Goal: Task Accomplishment & Management: Manage account settings

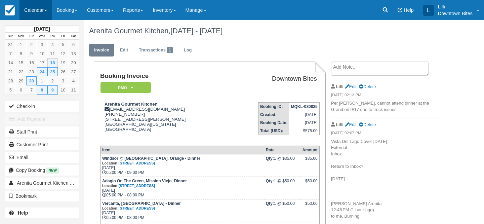
click at [27, 10] on link "Calendar" at bounding box center [35, 10] width 32 height 20
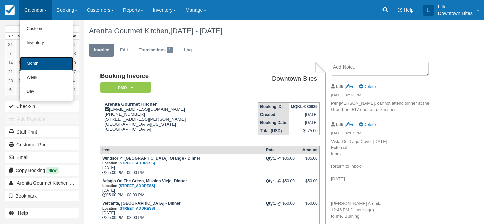
click at [34, 65] on link "Month" at bounding box center [46, 63] width 53 height 14
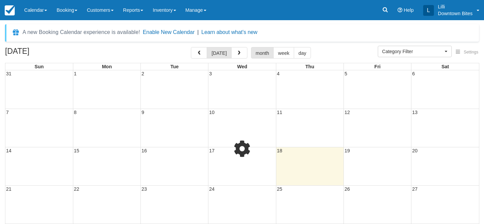
select select
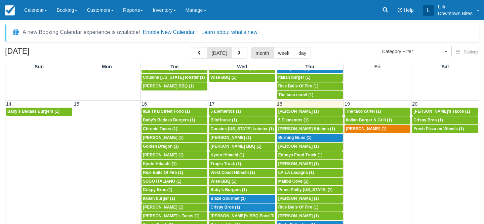
scroll to position [203, 0]
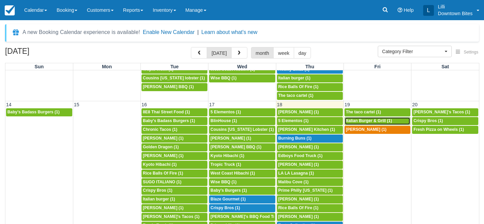
click at [375, 121] on span "Italian Burger & Grill (1)" at bounding box center [369, 120] width 46 height 5
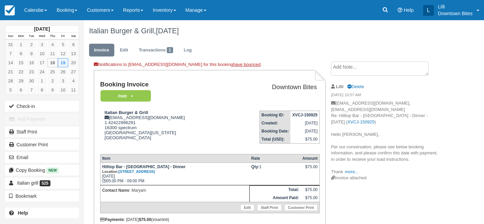
scroll to position [34, 0]
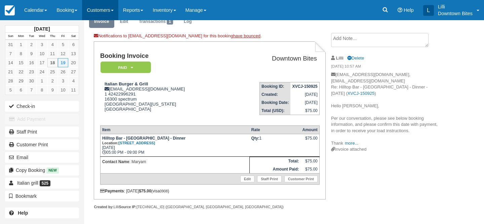
click at [105, 10] on link "Customers" at bounding box center [100, 10] width 36 height 20
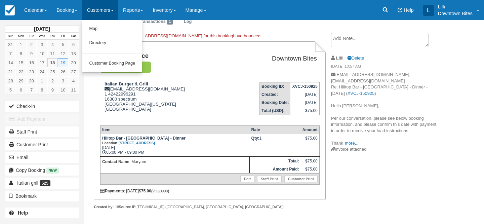
click at [193, 69] on td "Booking Invoice Paid   Pending Reserved Deposit Waiting Cancelled On Hold" at bounding box center [164, 64] width 128 height 24
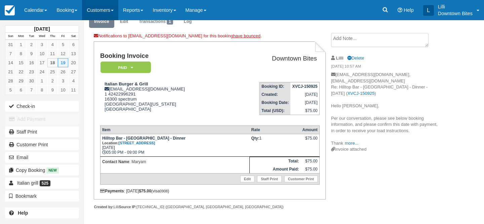
click at [113, 13] on link "Customers" at bounding box center [100, 10] width 36 height 20
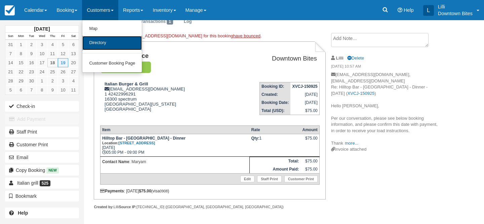
click at [114, 44] on link "Directory" at bounding box center [111, 43] width 59 height 14
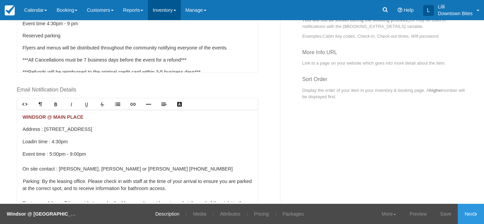
scroll to position [174, 0]
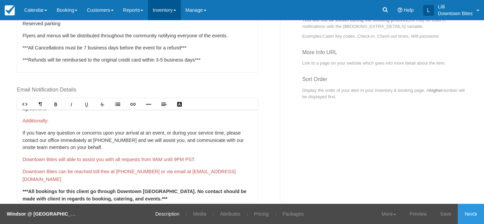
click at [164, 14] on link "Inventory" at bounding box center [164, 10] width 33 height 20
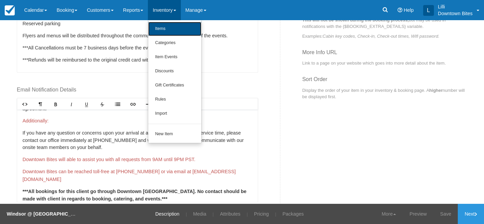
click at [171, 28] on link "Items" at bounding box center [174, 29] width 53 height 14
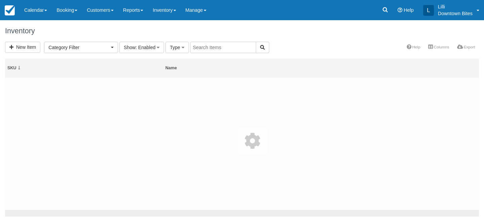
select select
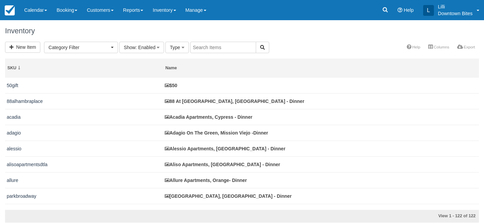
click at [230, 48] on input "text" at bounding box center [223, 47] width 66 height 11
type input "hilltop"
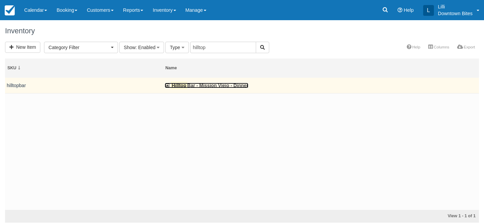
click at [191, 86] on link "Hilltop Bar - Mission Viejo - Dinner" at bounding box center [207, 85] width 84 height 5
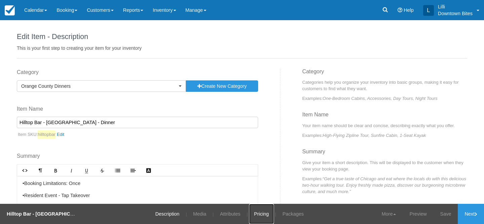
click at [256, 212] on link "Pricing" at bounding box center [261, 214] width 25 height 20
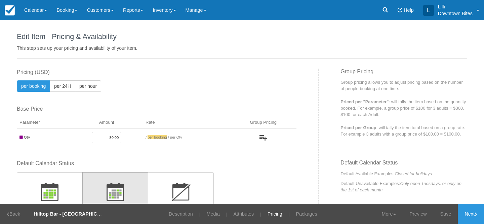
click at [112, 138] on input "80.00" at bounding box center [107, 137] width 30 height 11
type input "75.00"
click at [441, 213] on link "Save" at bounding box center [446, 214] width 25 height 20
click at [235, 215] on link "Attributes" at bounding box center [239, 214] width 31 height 20
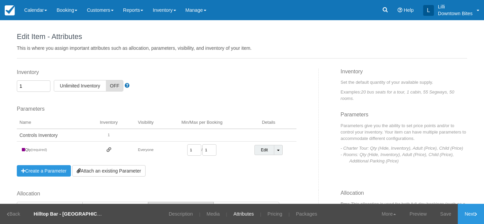
drag, startPoint x: 22, startPoint y: 86, endPoint x: 8, endPoint y: 83, distance: 14.3
click at [8, 83] on div "Edit Item - Description This is your first step to creating your item for your …" at bounding box center [242, 112] width 484 height 184
type input "2"
click at [448, 213] on link "Save" at bounding box center [446, 214] width 25 height 20
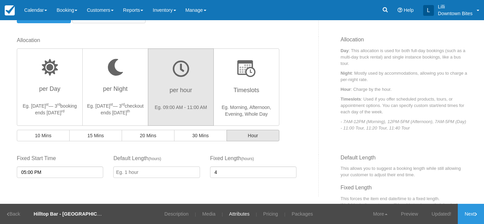
scroll to position [155, 0]
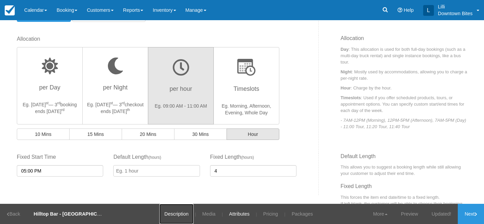
click at [173, 212] on link "Description" at bounding box center [176, 214] width 34 height 20
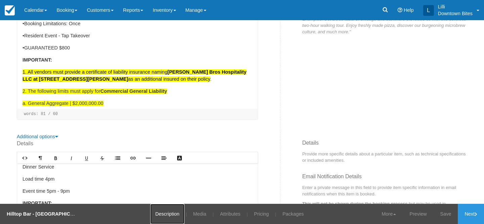
scroll to position [5, 0]
click at [34, 64] on div "•Booking Limitations: Once •Resident Event - Tap Takeover •GUARANTEED $800 IMPO…" at bounding box center [137, 62] width 241 height 92
click at [24, 58] on strong "IMPORTANT:" at bounding box center [38, 59] width 30 height 5
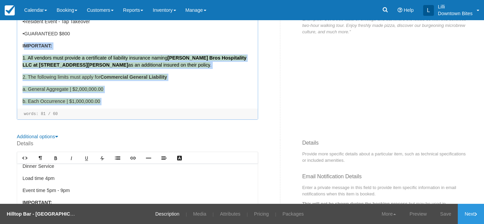
scroll to position [56, 0]
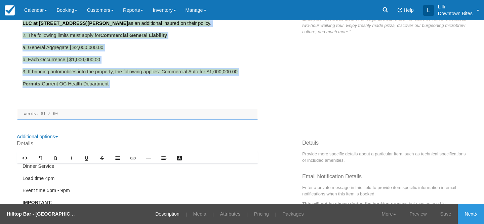
drag, startPoint x: 24, startPoint y: 58, endPoint x: 125, endPoint y: 88, distance: 105.4
click at [125, 88] on div "•Booking Limitations: Once •Resident Event - Tap Takeover •GUARANTEED $800 IMPO…" at bounding box center [137, 62] width 241 height 92
copy div "MPORTANT: 1. All vendors must provide a certificate of liability insurance nami…"
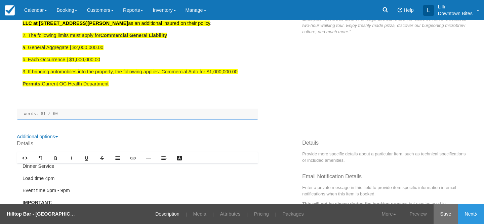
click at [446, 213] on link "Save" at bounding box center [446, 214] width 25 height 20
click at [467, 214] on link "Next" at bounding box center [471, 214] width 26 height 20
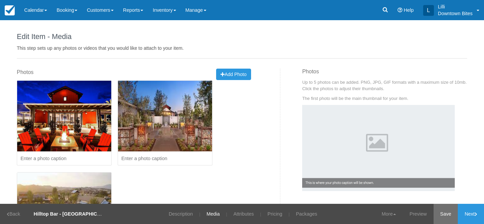
click at [445, 216] on link "Save" at bounding box center [446, 214] width 25 height 20
click at [462, 216] on link "Next" at bounding box center [471, 214] width 26 height 20
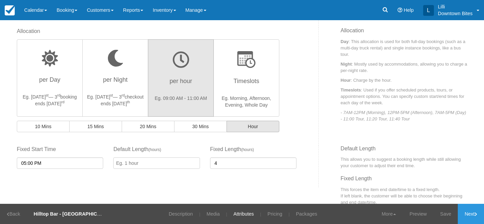
scroll to position [167, 0]
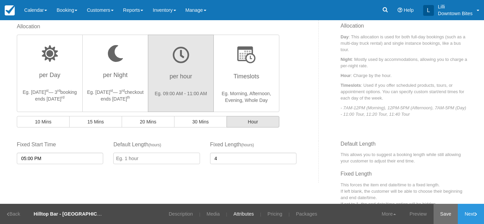
click at [440, 214] on link "Save" at bounding box center [446, 214] width 25 height 20
click at [465, 215] on link "Next" at bounding box center [471, 214] width 26 height 20
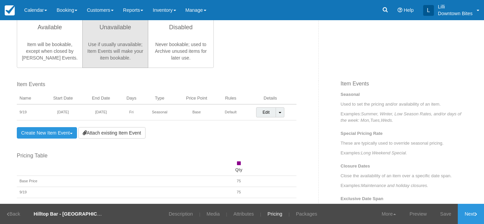
scroll to position [188, 0]
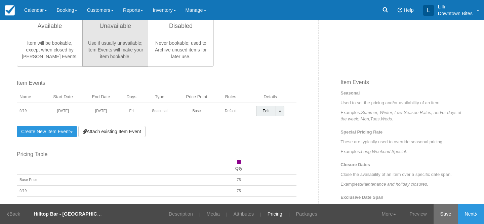
click at [440, 216] on link "Save" at bounding box center [446, 214] width 25 height 20
click at [471, 213] on link "Next" at bounding box center [471, 214] width 26 height 20
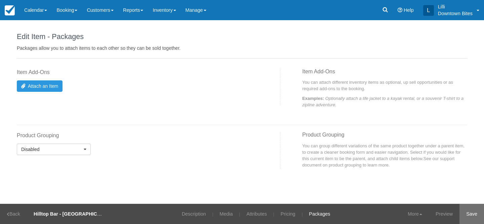
click at [473, 213] on link "Save" at bounding box center [471, 214] width 25 height 20
click at [283, 212] on link "Pricing" at bounding box center [283, 214] width 25 height 20
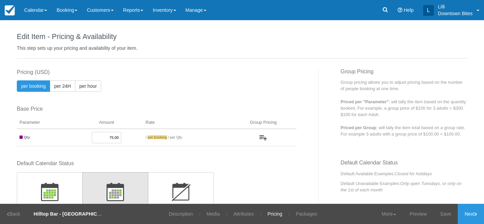
click at [110, 137] on input "75.00" at bounding box center [107, 137] width 30 height 11
click at [438, 211] on link "Save" at bounding box center [446, 214] width 25 height 20
click at [361, 84] on p "Group pricing allows you to adjust pricing based on the number of people bookin…" at bounding box center [403, 85] width 127 height 13
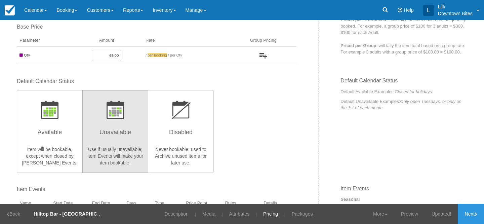
scroll to position [107, 0]
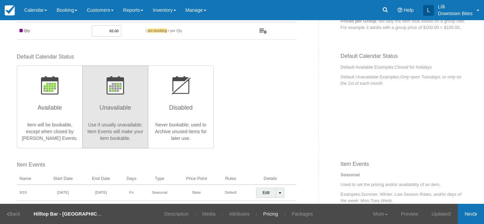
click at [466, 215] on link "Next" at bounding box center [471, 214] width 26 height 20
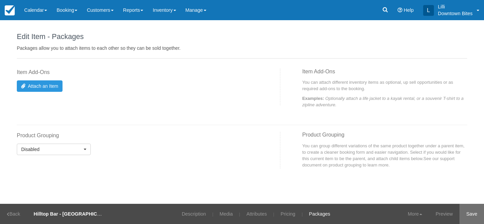
click at [465, 215] on link "Save" at bounding box center [471, 214] width 25 height 20
click at [287, 212] on link "Pricing" at bounding box center [283, 214] width 25 height 20
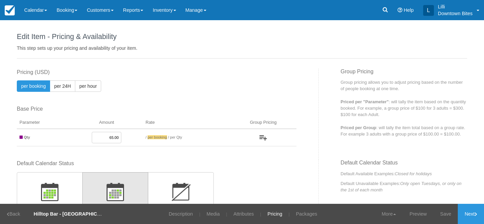
click at [112, 137] on input "65.00" at bounding box center [107, 137] width 30 height 11
type input "70.00"
click at [440, 213] on link "Save" at bounding box center [446, 214] width 25 height 20
click at [433, 207] on link "Updated!" at bounding box center [441, 214] width 33 height 20
click at [477, 215] on icon at bounding box center [476, 214] width 3 height 4
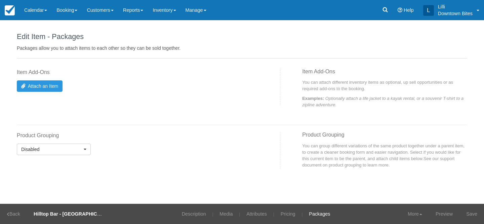
click at [477, 215] on link "Save" at bounding box center [471, 214] width 25 height 20
click at [248, 214] on link "Attributes" at bounding box center [252, 214] width 31 height 20
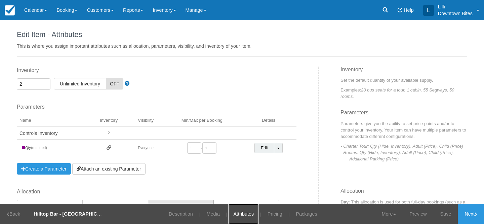
scroll to position [2, 0]
drag, startPoint x: 30, startPoint y: 83, endPoint x: 2, endPoint y: 83, distance: 28.2
click at [2, 83] on div "Edit Item - Description This is your first step to creating your item for your …" at bounding box center [242, 112] width 484 height 184
type input "3"
click at [447, 213] on link "Save" at bounding box center [446, 214] width 25 height 20
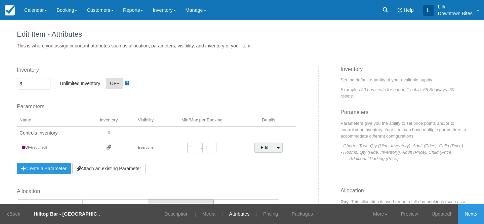
click at [25, 83] on input "3" at bounding box center [34, 83] width 34 height 11
drag, startPoint x: 26, startPoint y: 83, endPoint x: 16, endPoint y: 82, distance: 9.8
click at [16, 82] on div "Inventory 3 Unlimited ON Unlimited Inventory OFF This item is a Product Groupin…" at bounding box center [165, 126] width 307 height 121
click at [439, 214] on link "Updated!" at bounding box center [441, 214] width 33 height 20
click at [468, 213] on link "Next" at bounding box center [471, 214] width 26 height 20
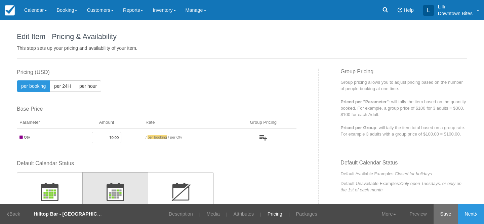
click at [444, 214] on link "Save" at bounding box center [446, 214] width 25 height 20
click at [166, 16] on link "Inventory" at bounding box center [164, 10] width 33 height 20
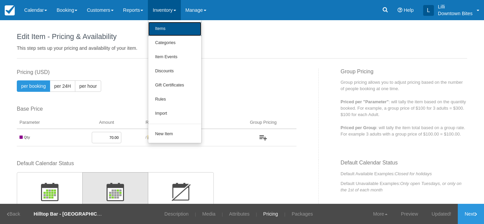
click at [172, 30] on link "Items" at bounding box center [174, 29] width 53 height 14
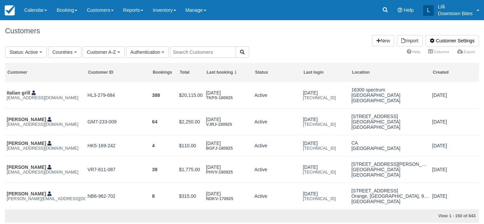
click at [206, 52] on input "text" at bounding box center [203, 51] width 66 height 11
type input "lilli"
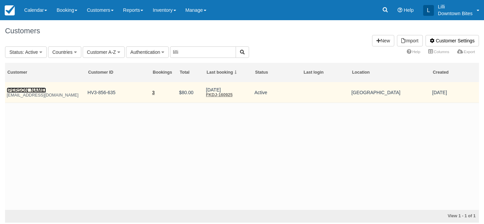
click at [15, 92] on link "James Mcintosh" at bounding box center [26, 89] width 39 height 5
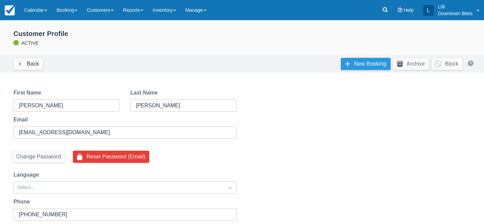
click at [354, 67] on link "New Booking" at bounding box center [366, 64] width 50 height 12
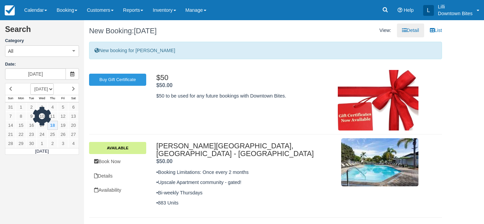
click at [63, 126] on div at bounding box center [42, 119] width 74 height 72
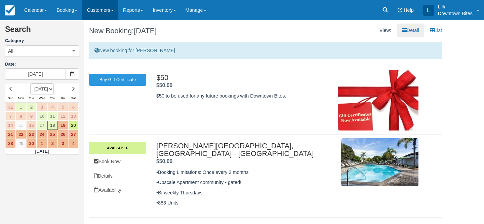
click at [105, 9] on link "Customers" at bounding box center [100, 10] width 36 height 20
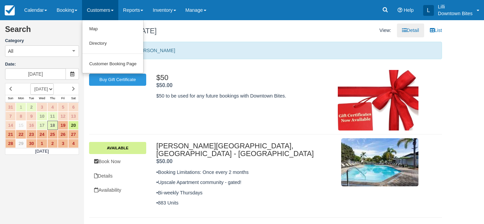
click at [100, 10] on link "Customers" at bounding box center [100, 10] width 36 height 20
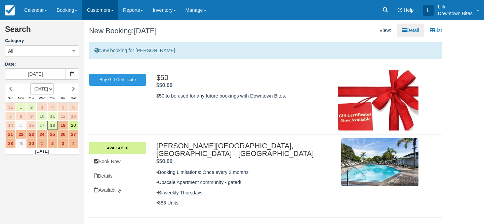
click at [100, 10] on link "Customers" at bounding box center [100, 10] width 36 height 20
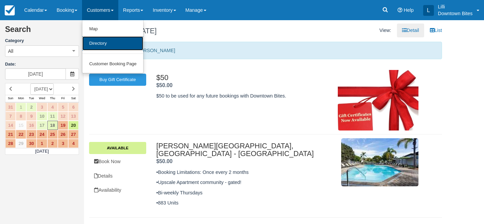
click at [97, 45] on link "Directory" at bounding box center [112, 43] width 61 height 14
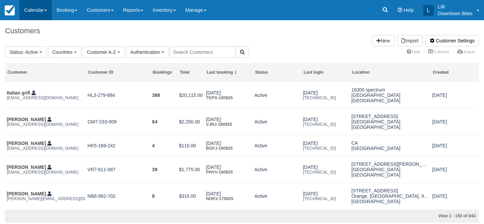
click at [39, 9] on link "Calendar" at bounding box center [35, 10] width 32 height 20
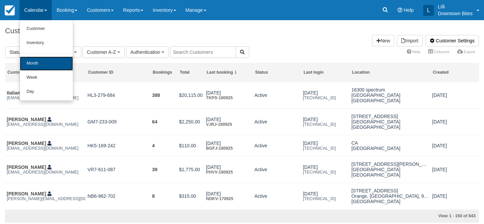
click at [30, 69] on link "Month" at bounding box center [46, 63] width 53 height 14
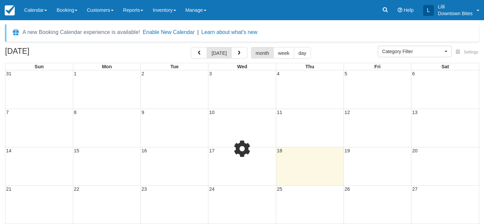
select select
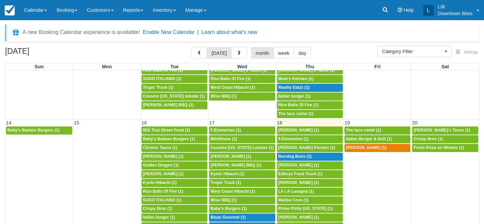
scroll to position [185, 0]
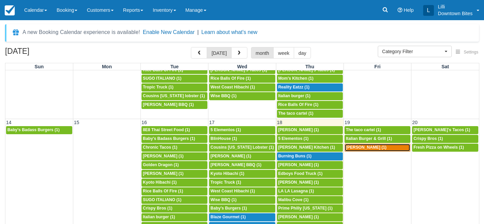
click at [393, 151] on link "5p [PERSON_NAME] (1)" at bounding box center [377, 148] width 66 height 8
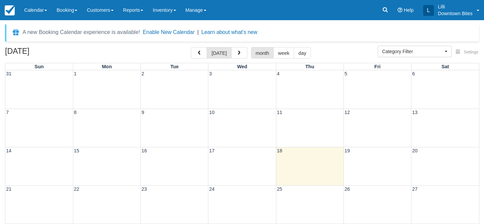
select select
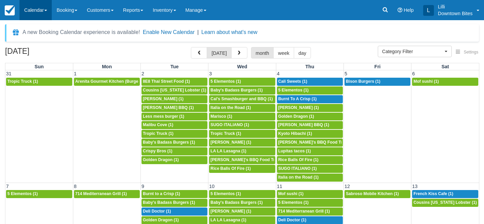
click at [34, 11] on link "Calendar" at bounding box center [35, 10] width 32 height 20
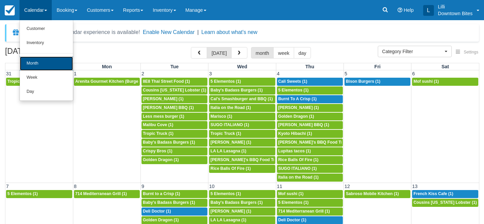
click at [36, 64] on link "Month" at bounding box center [46, 63] width 53 height 14
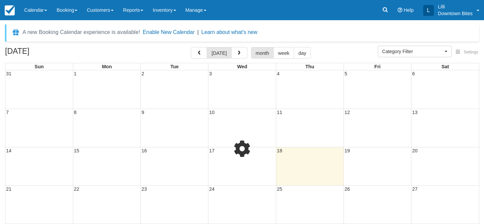
select select
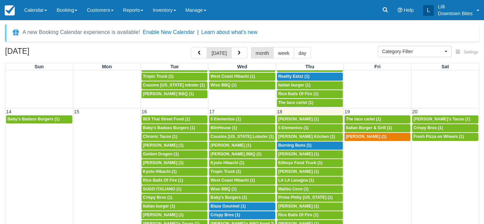
scroll to position [196, 0]
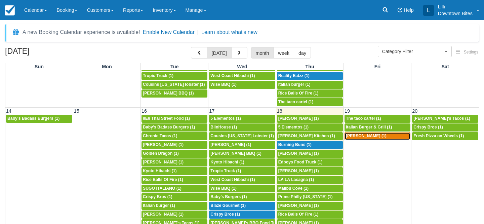
click at [359, 136] on span "James Mcintosh (1)" at bounding box center [366, 135] width 41 height 5
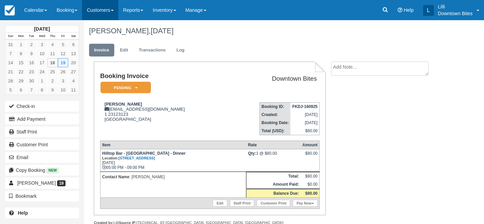
click at [107, 10] on link "Customers" at bounding box center [100, 10] width 36 height 20
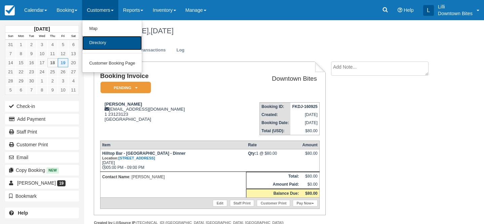
click at [108, 46] on link "Directory" at bounding box center [111, 43] width 59 height 14
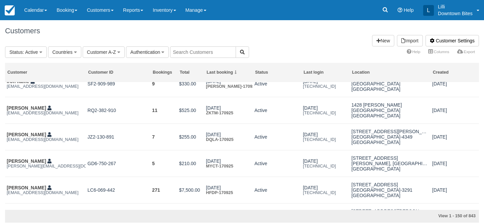
scroll to position [141, 0]
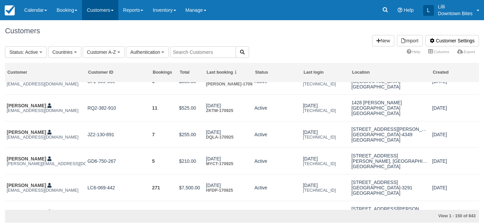
click at [105, 13] on link "Customers" at bounding box center [100, 10] width 36 height 20
click at [190, 52] on input "text" at bounding box center [203, 51] width 66 height 11
type input "prime"
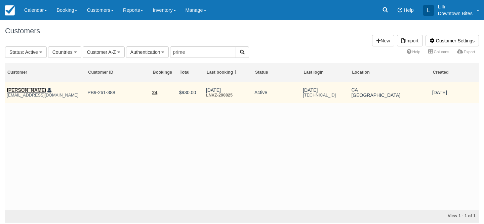
click at [22, 89] on link "Omid Moein" at bounding box center [26, 89] width 39 height 5
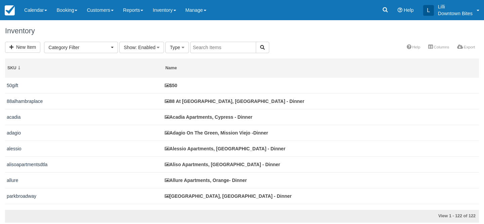
select select
click at [210, 47] on input "text" at bounding box center [223, 47] width 66 height 11
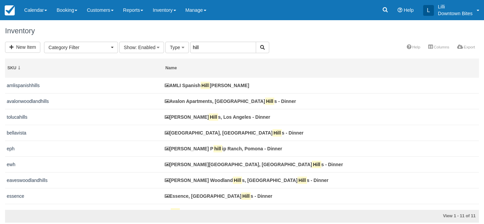
click at [202, 46] on input "hill" at bounding box center [223, 47] width 66 height 11
type input "hilltop"
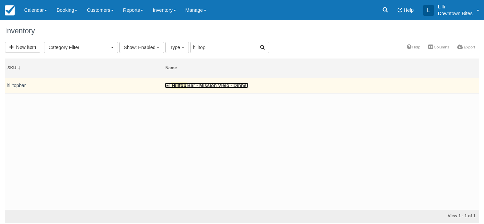
click at [190, 84] on link "Hilltop Bar - Mission Viejo - Dinner" at bounding box center [207, 85] width 84 height 5
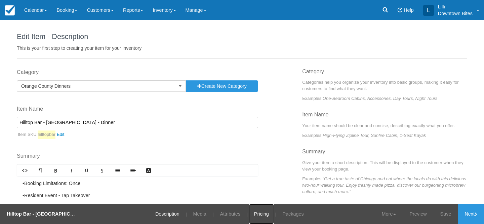
click at [262, 215] on link "Pricing" at bounding box center [261, 214] width 25 height 20
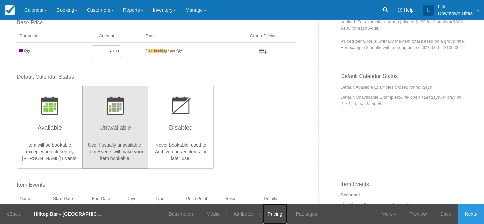
scroll to position [93, 0]
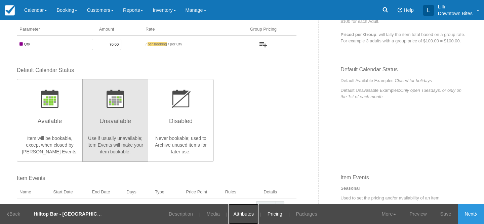
click at [242, 212] on link "Attributes" at bounding box center [243, 214] width 31 height 20
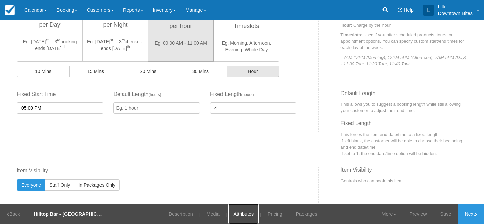
scroll to position [234, 0]
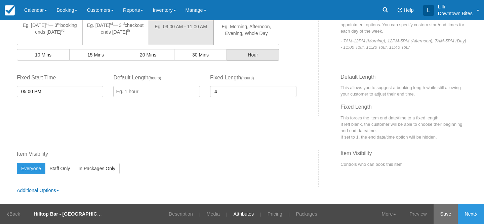
click at [444, 212] on link "Save" at bounding box center [446, 214] width 25 height 20
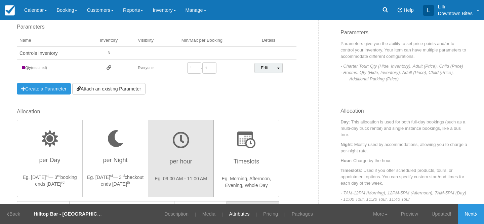
scroll to position [0, 0]
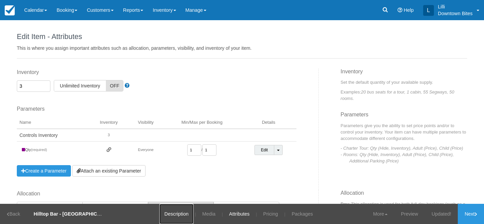
click at [174, 214] on link "Description" at bounding box center [176, 214] width 34 height 20
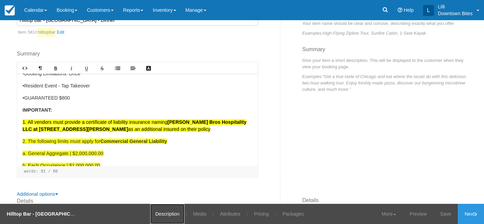
scroll to position [8, 0]
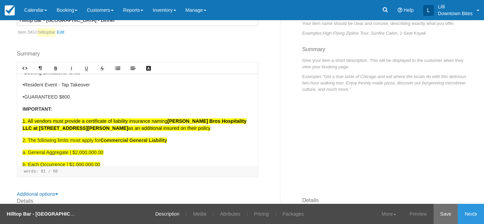
click at [444, 214] on link "Save" at bounding box center [446, 214] width 25 height 20
click at [33, 7] on link "Calendar" at bounding box center [35, 10] width 32 height 20
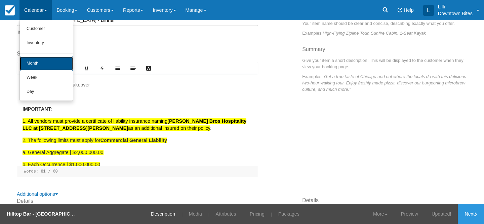
click at [34, 65] on link "Month" at bounding box center [46, 63] width 53 height 14
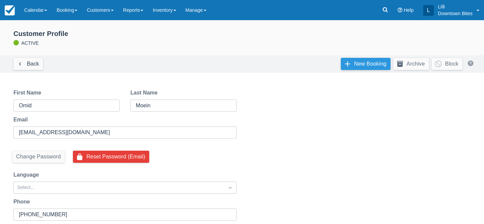
click at [373, 63] on link "New Booking" at bounding box center [366, 64] width 50 height 12
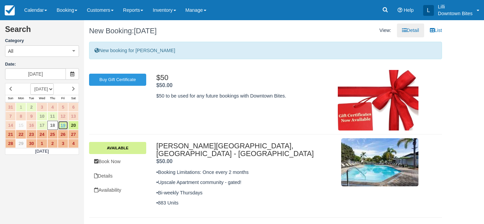
click at [63, 125] on link "19" at bounding box center [63, 125] width 10 height 9
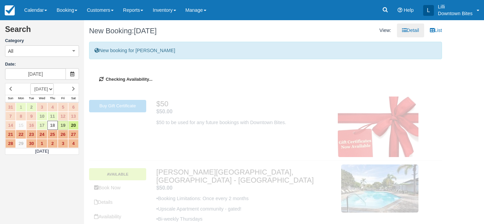
type input "[DATE]"
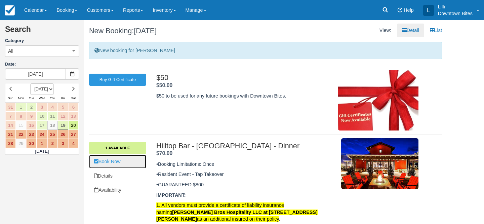
click at [116, 161] on link "Book Now" at bounding box center [117, 162] width 57 height 14
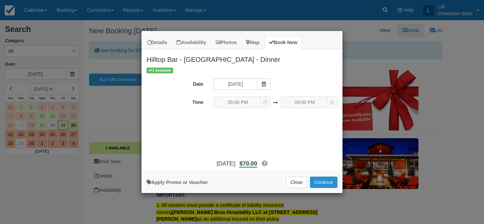
click at [328, 182] on button "Continue" at bounding box center [324, 181] width 28 height 11
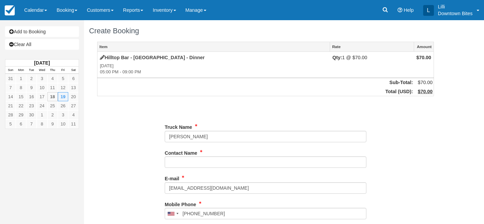
type input "(949) 350-5116"
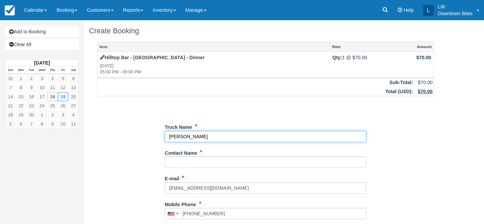
drag, startPoint x: 208, startPoint y: 136, endPoint x: 151, endPoint y: 134, distance: 56.8
click at [151, 134] on div "Item Rate Amount Hilltop Bar - Mission Viejo - Dinner Fri Sep 19, 2025 05:00 PM…" at bounding box center [265, 214] width 353 height 344
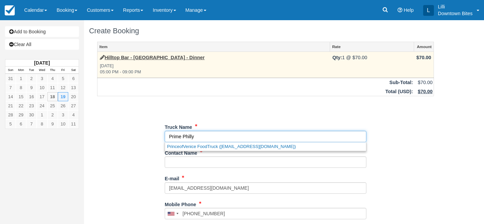
type input "Prime Philly"
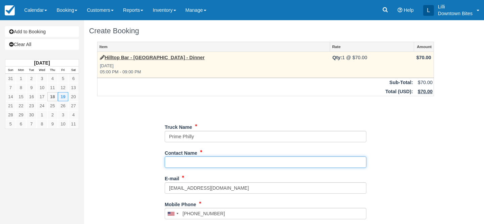
paste input "Omid Moein"
type input "Omid Moein"
type input "+19493505116"
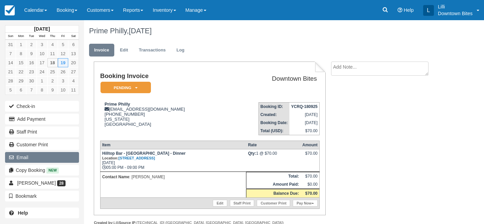
click at [41, 159] on button "Email" at bounding box center [42, 157] width 74 height 11
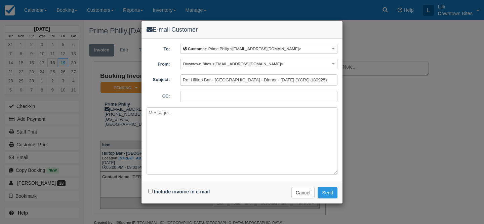
click at [216, 99] on input "CC:" at bounding box center [258, 96] width 157 height 11
type input "lilli@downtownbites.com"
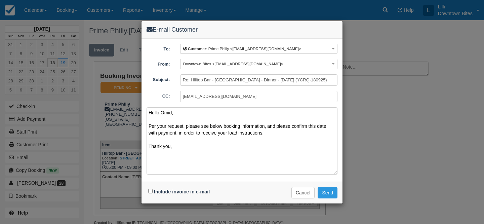
click at [167, 133] on textarea "Hello Omid, Per your request, please see below booking information, and please …" at bounding box center [242, 140] width 191 height 67
type textarea "Hello Omid, Per your request, please see below booking information, and please …"
click at [150, 192] on input "Include invoice in e-mail" at bounding box center [150, 191] width 4 height 4
checkbox input "true"
click at [329, 192] on button "Send" at bounding box center [328, 192] width 20 height 11
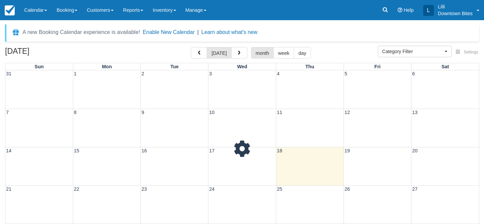
select select
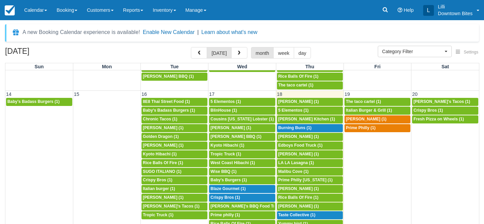
scroll to position [216, 0]
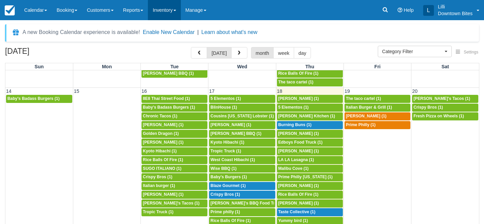
click at [175, 10] on link "Inventory" at bounding box center [164, 10] width 33 height 20
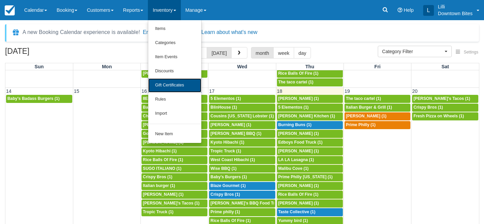
click at [176, 84] on link "Gift Certificates" at bounding box center [174, 85] width 53 height 14
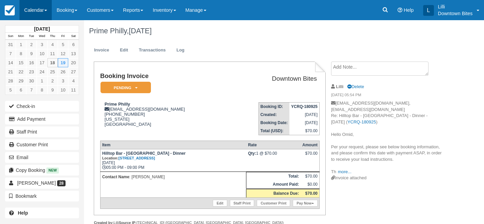
click at [32, 12] on link "Calendar" at bounding box center [35, 10] width 32 height 20
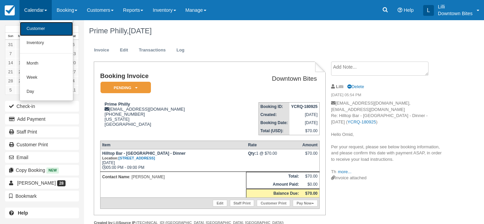
click at [50, 27] on link "Customer" at bounding box center [46, 29] width 53 height 14
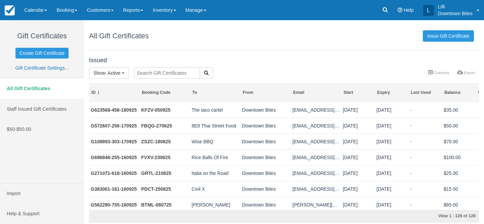
click at [160, 73] on input "text" at bounding box center [167, 72] width 66 height 11
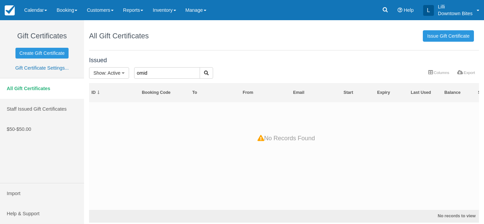
drag, startPoint x: 161, startPoint y: 73, endPoint x: 73, endPoint y: 61, distance: 88.5
click at [73, 61] on div "Gift Certificates Create Gift Certificate Gift Certificate Settings... All Gift…" at bounding box center [242, 122] width 484 height 204
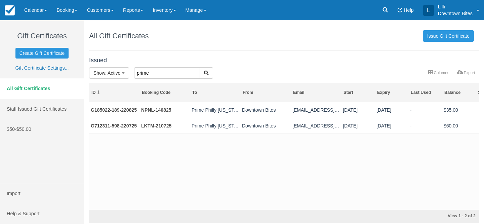
drag, startPoint x: 156, startPoint y: 74, endPoint x: 82, endPoint y: 71, distance: 73.3
click at [82, 71] on div "Gift Certificates Create Gift Certificate Gift Certificate Settings... All Gift…" at bounding box center [242, 122] width 484 height 204
type input "philly"
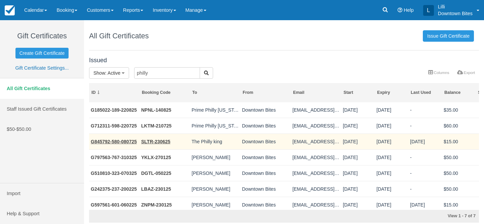
scroll to position [5, 0]
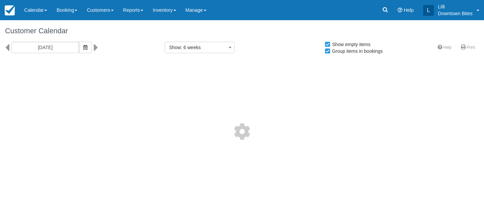
select select
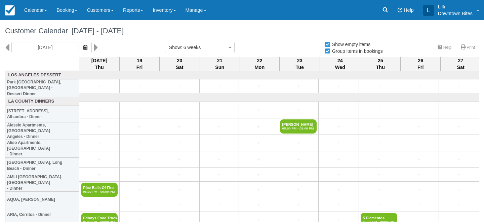
select select
click at [58, 47] on input "09/18/25" at bounding box center [45, 47] width 68 height 11
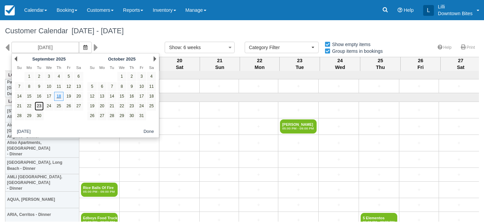
click at [41, 108] on link "23" at bounding box center [39, 106] width 9 height 9
type input "09/23/25"
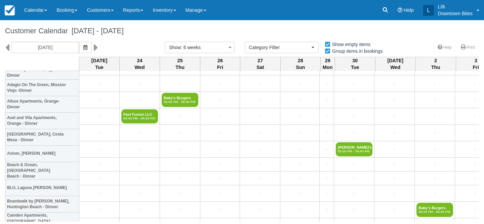
scroll to position [1128, 0]
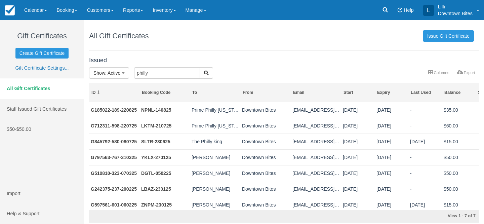
scroll to position [5, 0]
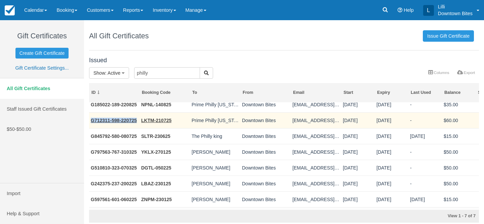
drag, startPoint x: 138, startPoint y: 123, endPoint x: 91, endPoint y: 123, distance: 47.4
click at [91, 123] on td "G712311-598-220725" at bounding box center [114, 120] width 50 height 16
copy link "G712311-598-220725"
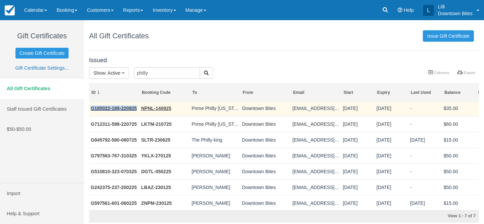
scroll to position [0, 0]
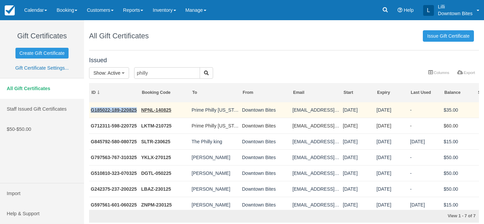
drag, startPoint x: 138, startPoint y: 105, endPoint x: 91, endPoint y: 109, distance: 47.2
click at [91, 109] on td "G185022-189-220825" at bounding box center [114, 110] width 50 height 16
copy link "G185022-189-220825"
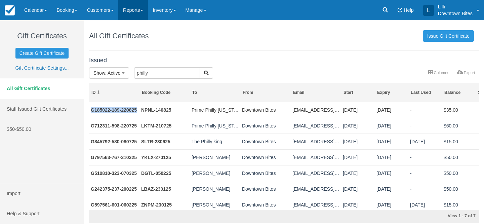
click at [140, 9] on link "Reports" at bounding box center [133, 10] width 30 height 20
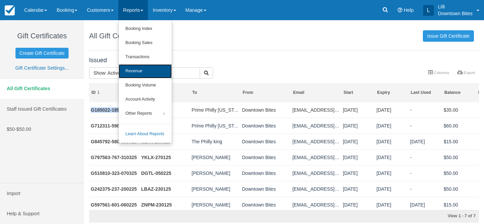
click at [140, 70] on link "Revenue" at bounding box center [145, 71] width 53 height 14
